Goal: Connect with others: Participate in discussion

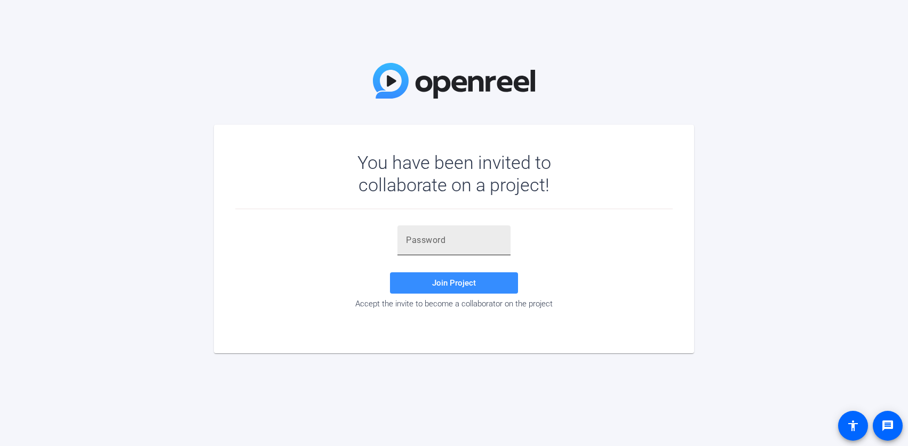
click at [420, 238] on input "text" at bounding box center [454, 240] width 96 height 13
paste input "6xG31I"
type input "6xG31I"
click at [444, 277] on span at bounding box center [454, 283] width 128 height 26
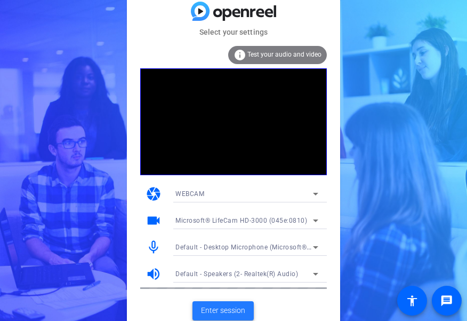
click at [220, 307] on span "Enter session" at bounding box center [223, 310] width 44 height 11
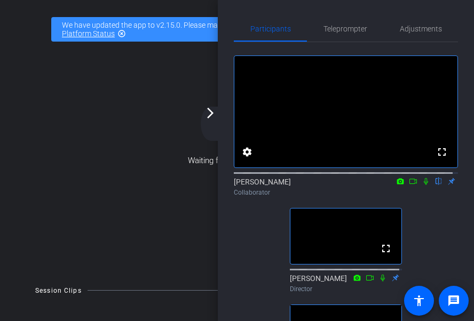
click at [423, 185] on icon at bounding box center [425, 181] width 4 height 7
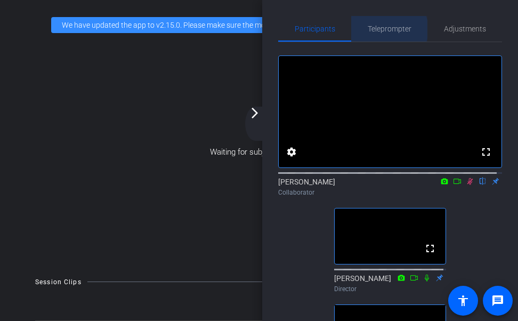
click at [386, 29] on span "Teleprompter" at bounding box center [390, 28] width 44 height 7
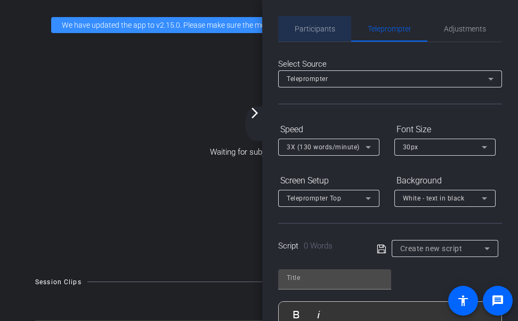
click at [321, 28] on span "Participants" at bounding box center [315, 28] width 41 height 7
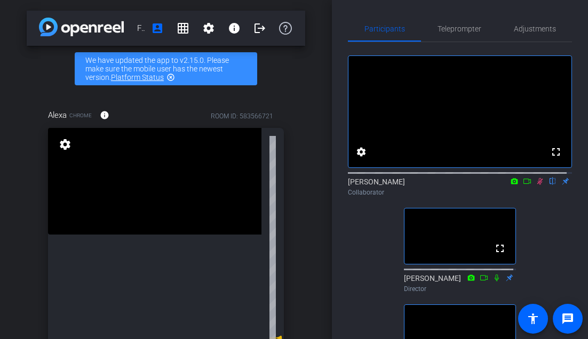
click at [536, 185] on icon at bounding box center [540, 181] width 9 height 7
click at [537, 185] on icon at bounding box center [540, 181] width 6 height 7
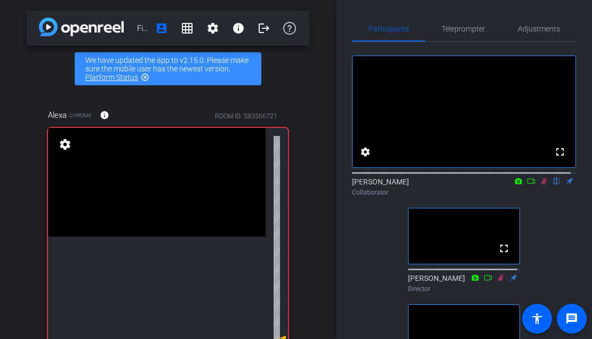
click at [540, 185] on icon at bounding box center [544, 181] width 9 height 7
drag, startPoint x: 537, startPoint y: 193, endPoint x: 533, endPoint y: 204, distance: 12.2
click at [541, 185] on icon at bounding box center [544, 181] width 6 height 7
click at [540, 185] on icon at bounding box center [544, 181] width 9 height 7
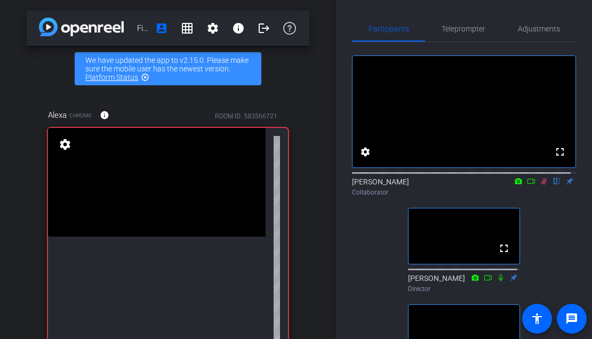
click at [540, 185] on icon at bounding box center [544, 181] width 9 height 7
click at [541, 185] on icon at bounding box center [544, 181] width 6 height 7
click at [540, 185] on icon at bounding box center [544, 181] width 9 height 7
drag, startPoint x: 540, startPoint y: 193, endPoint x: 538, endPoint y: 200, distance: 7.6
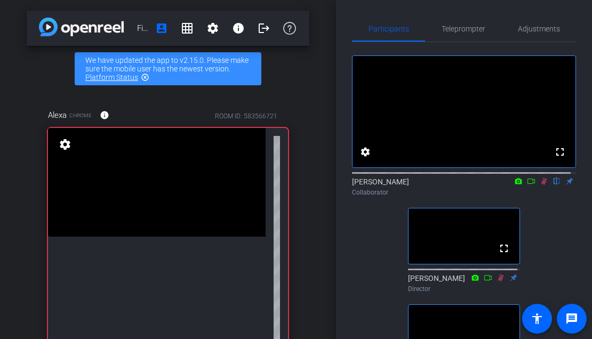
click at [540, 185] on icon at bounding box center [544, 181] width 9 height 7
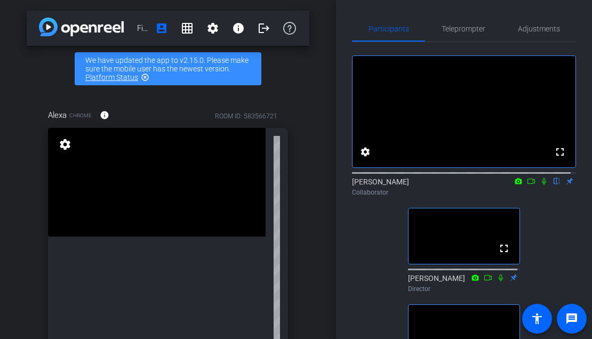
click at [542, 185] on icon at bounding box center [544, 181] width 4 height 7
click at [540, 185] on icon at bounding box center [544, 181] width 9 height 7
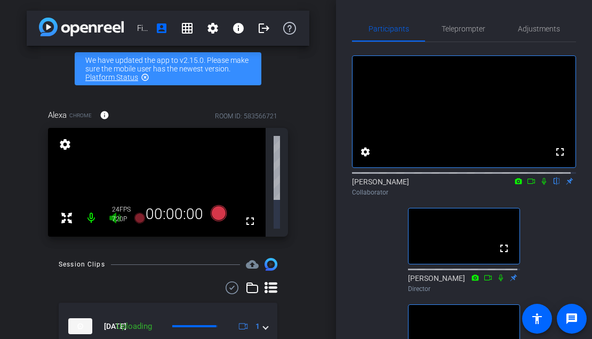
click at [540, 185] on icon at bounding box center [544, 181] width 9 height 7
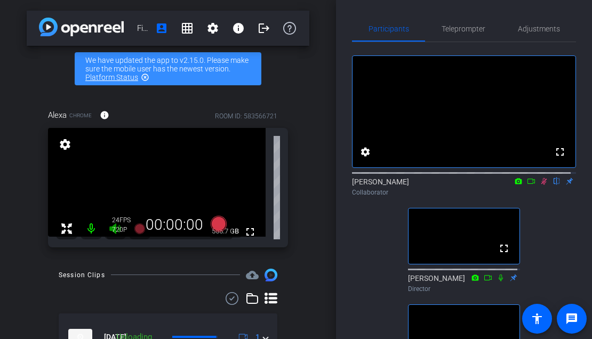
click at [540, 185] on icon at bounding box center [544, 181] width 9 height 7
